Goal: Task Accomplishment & Management: Complete application form

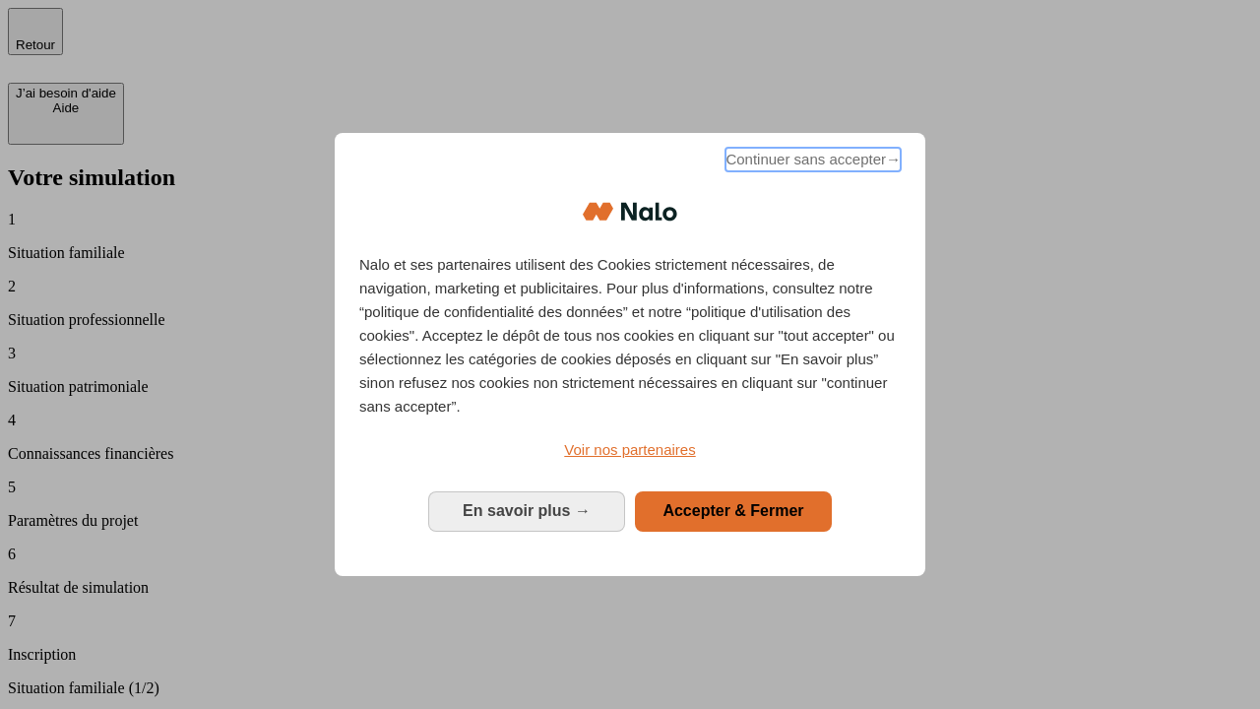
click at [811, 162] on span "Continuer sans accepter →" at bounding box center [812, 160] width 175 height 24
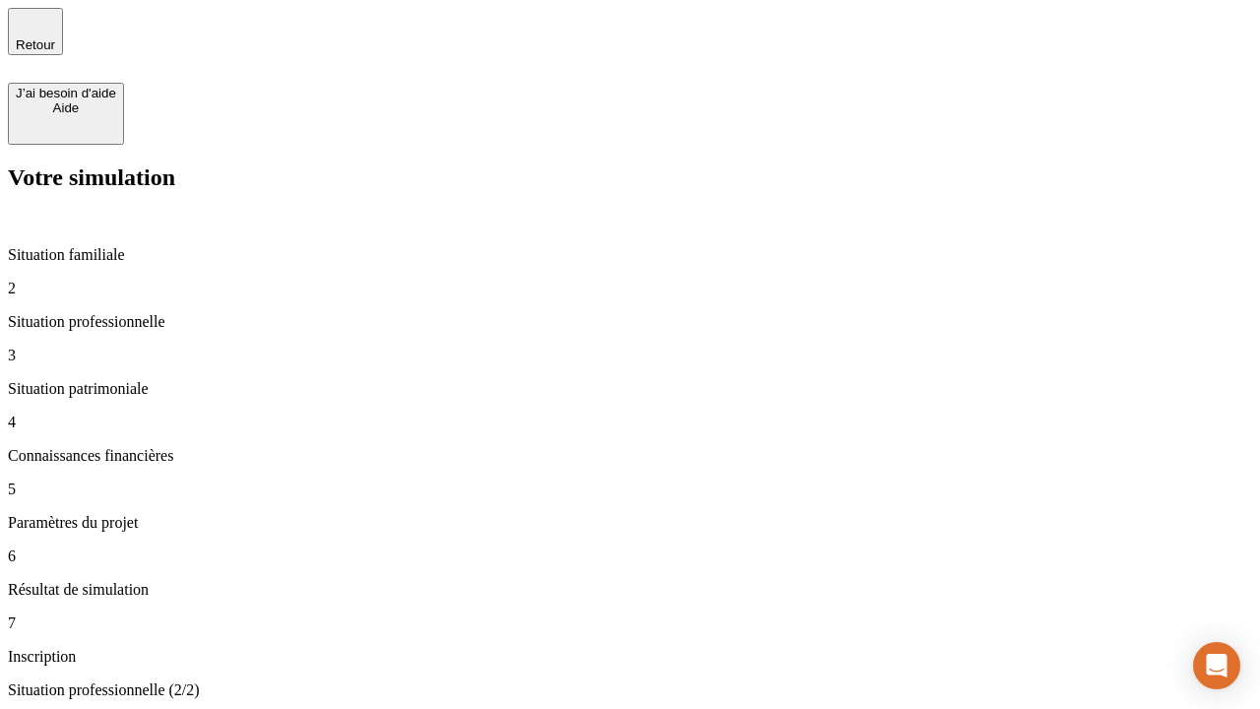
type input "30 000"
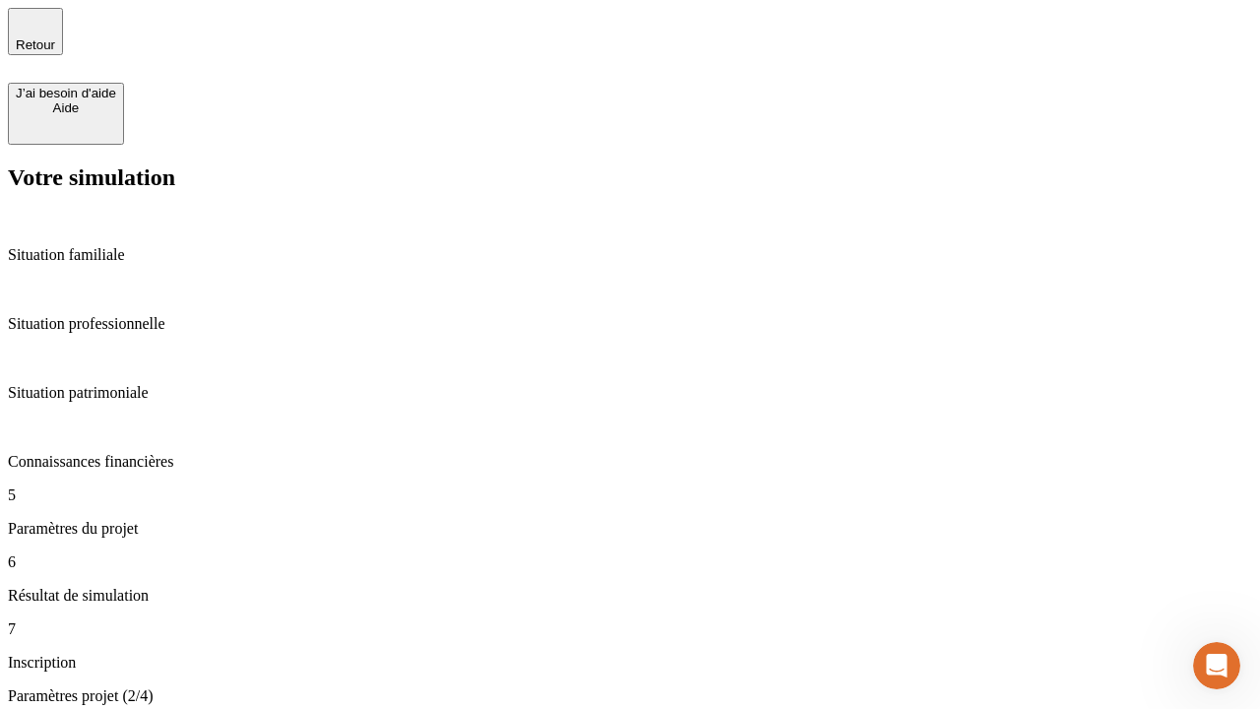
type input "25"
type input "1 000"
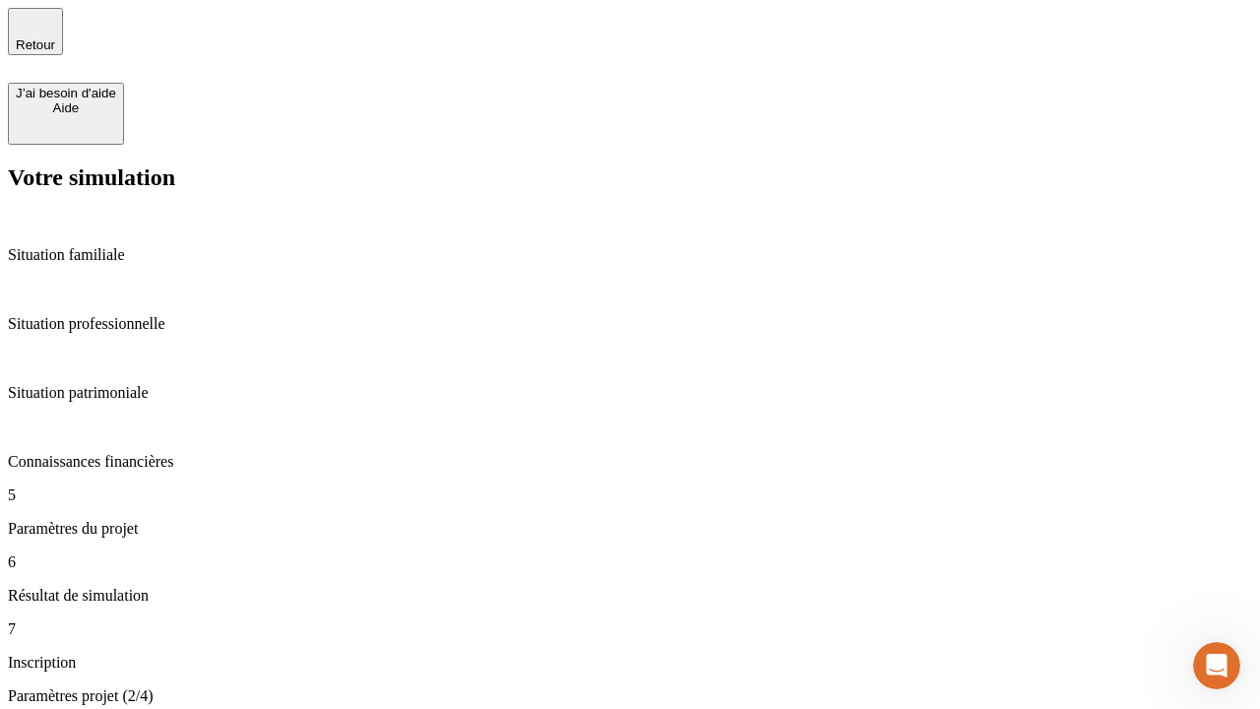
type input "640"
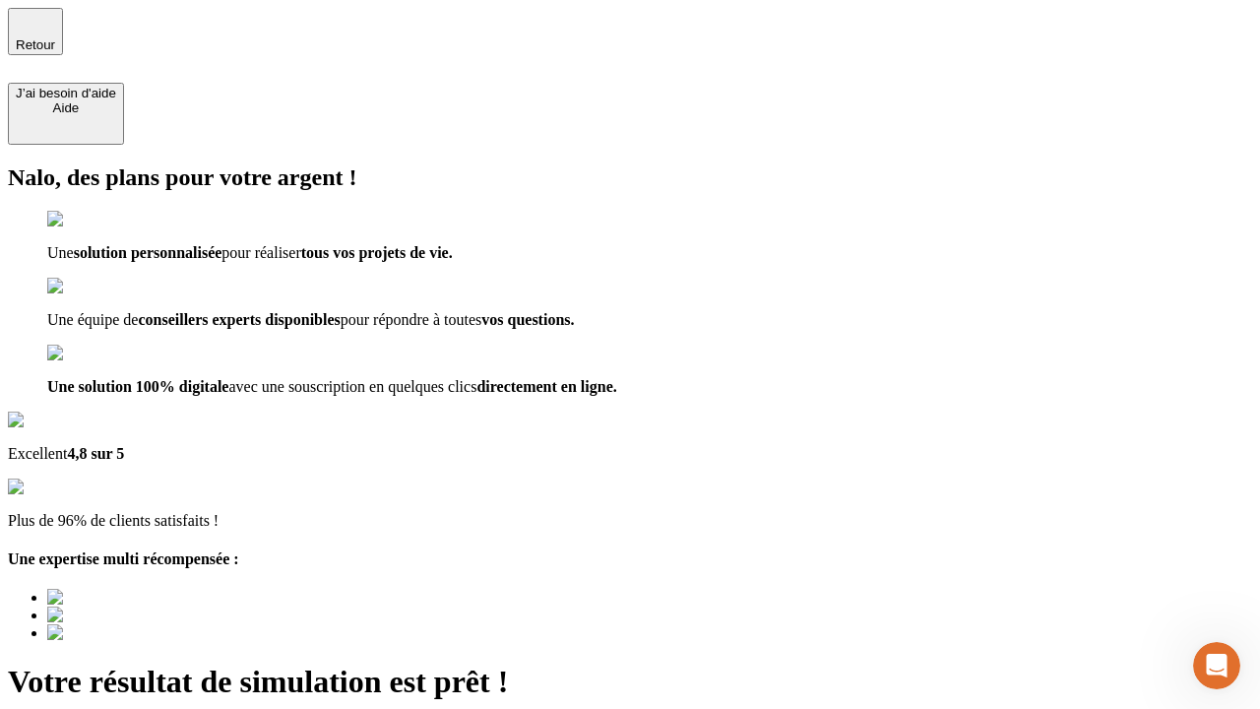
type input "[EMAIL_ADDRESS][PERSON_NAME][DOMAIN_NAME]"
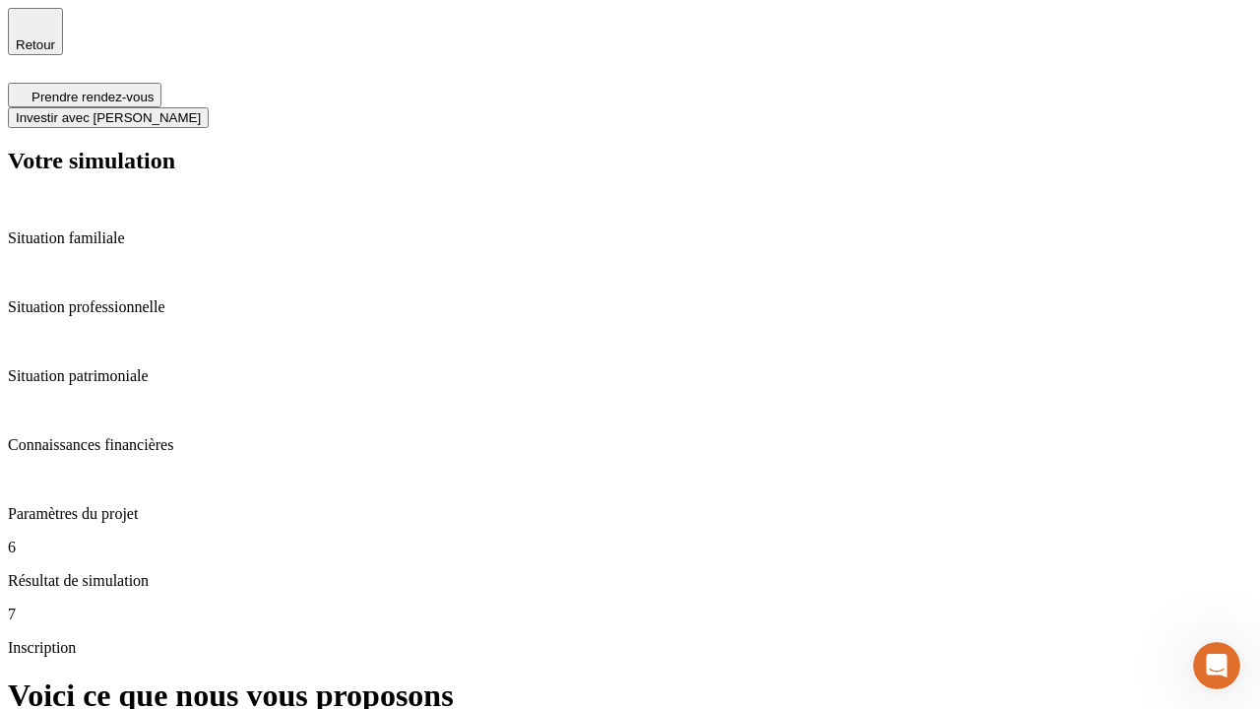
click at [201, 110] on span "Investir avec [PERSON_NAME]" at bounding box center [108, 117] width 185 height 15
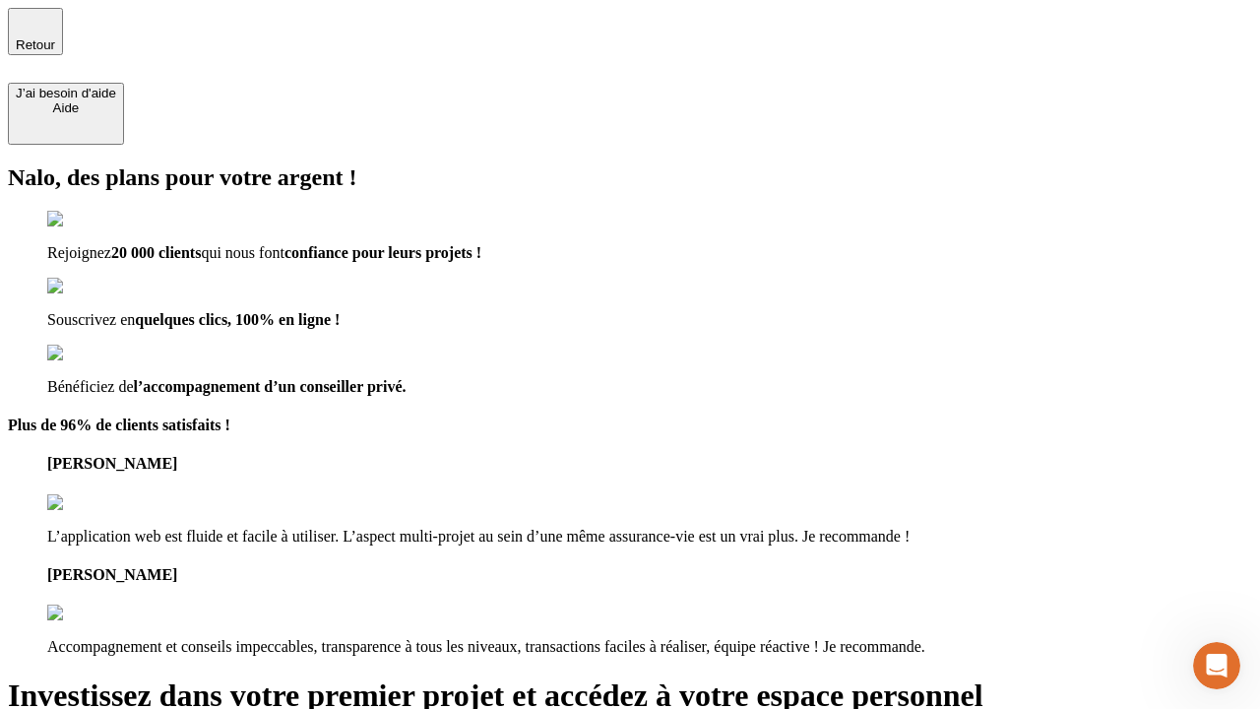
type input "[EMAIL_ADDRESS][PERSON_NAME][DOMAIN_NAME]"
